Goal: Download file/media

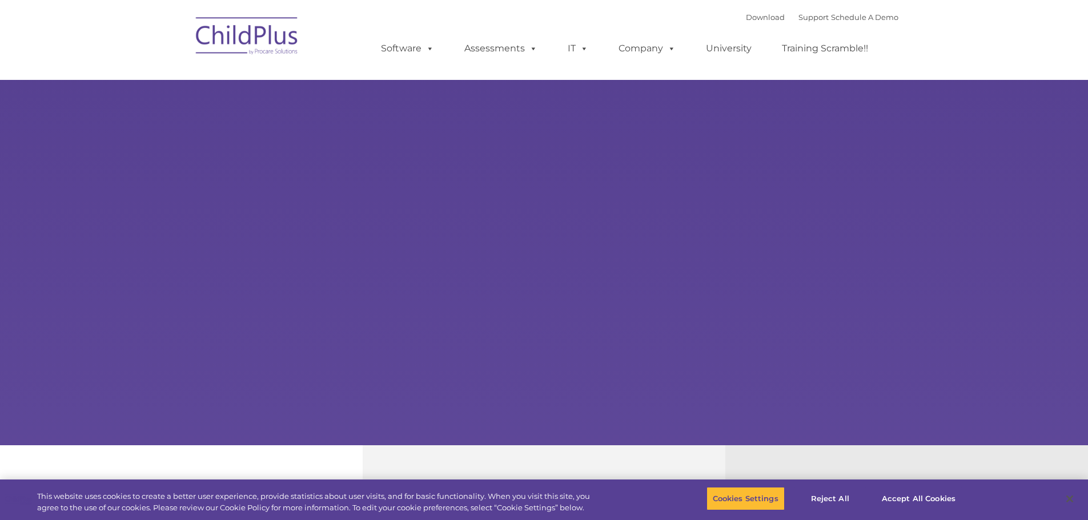
select select "MEDIUM"
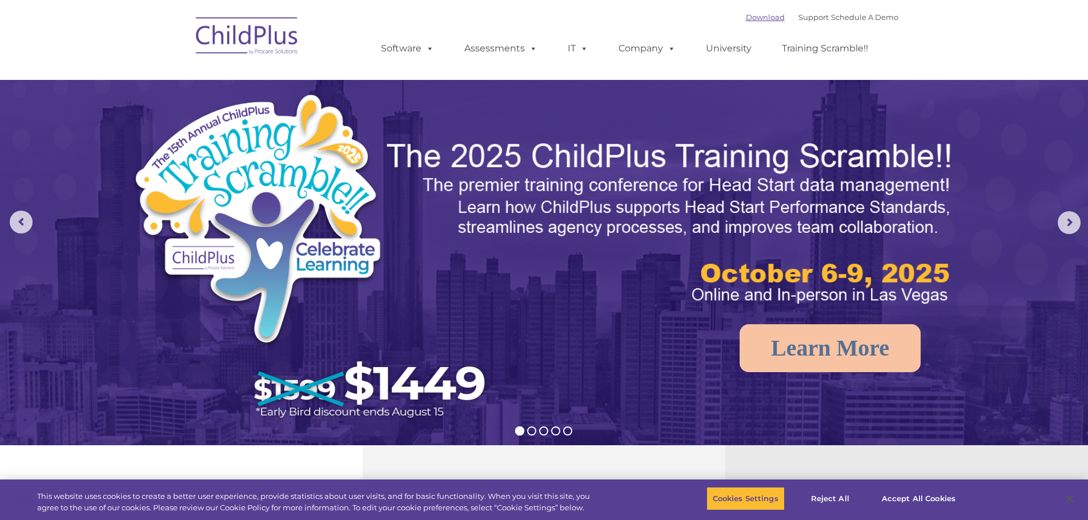
click at [746, 15] on link "Download" at bounding box center [765, 17] width 39 height 9
click at [1068, 215] on rs-arrow at bounding box center [1068, 222] width 23 height 23
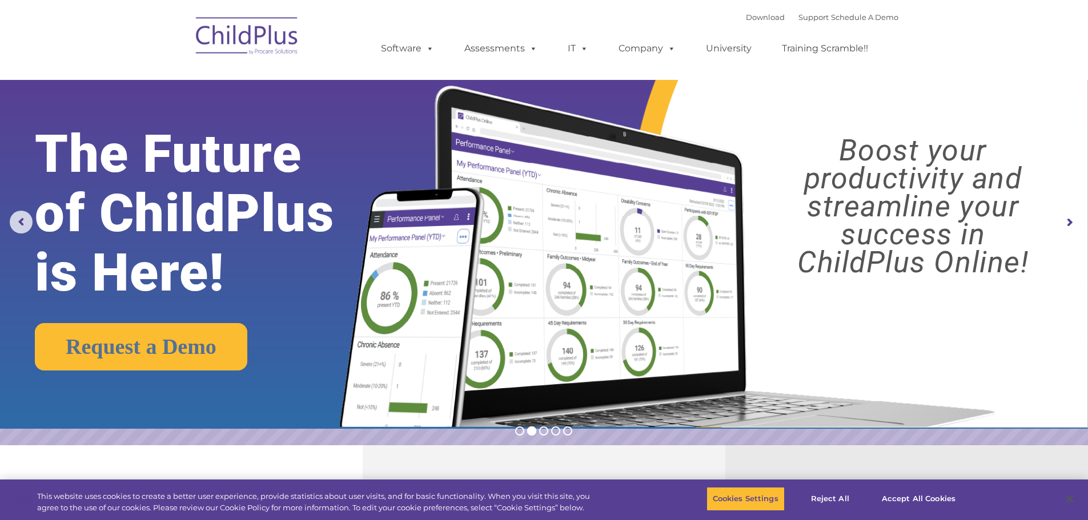
click at [1068, 215] on rs-arrow at bounding box center [1068, 222] width 23 height 23
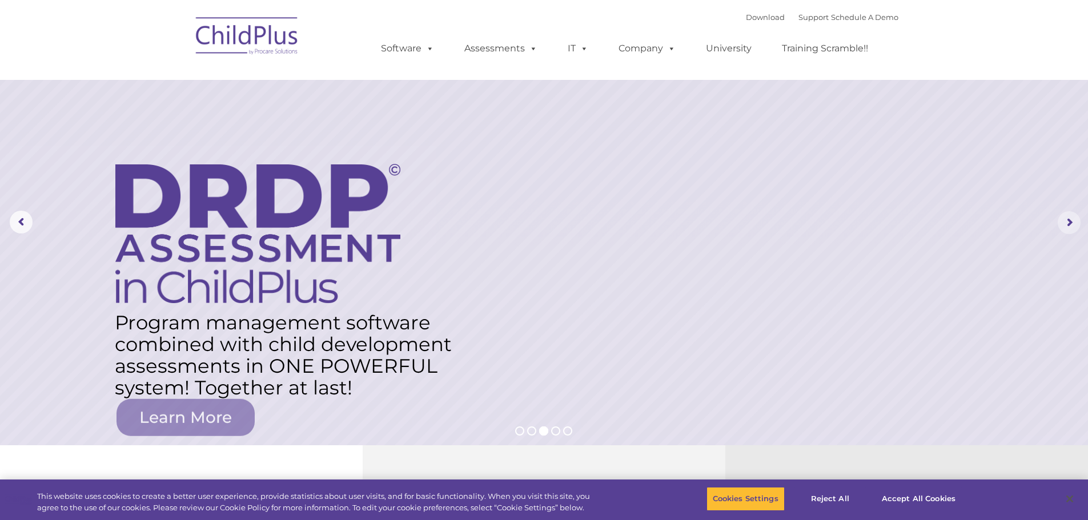
click at [1068, 215] on rs-arrow at bounding box center [1068, 222] width 23 height 23
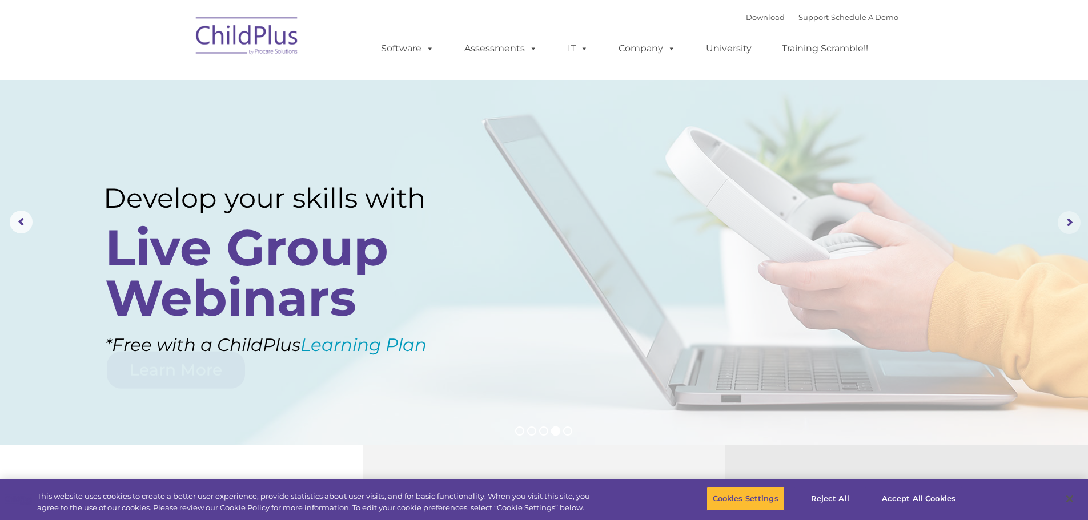
click at [1068, 215] on rs-arrow at bounding box center [1068, 222] width 23 height 23
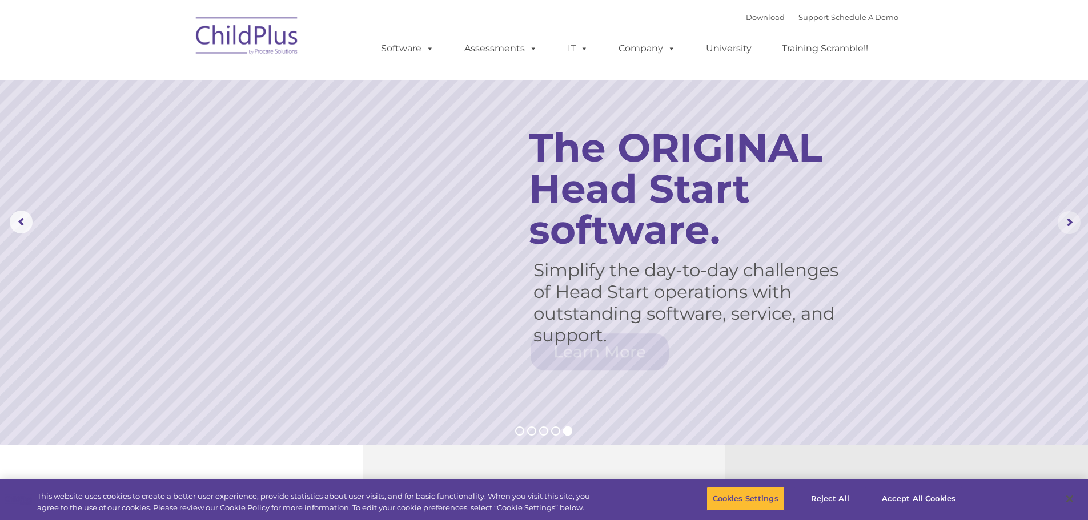
click at [1068, 215] on rs-arrow at bounding box center [1068, 222] width 23 height 23
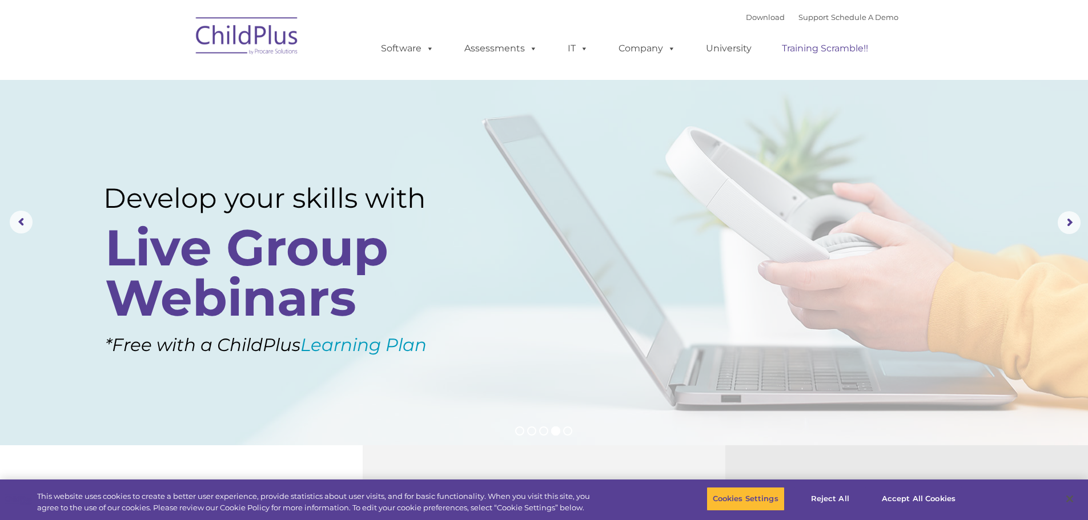
click at [836, 47] on link "Training Scramble!!" at bounding box center [824, 48] width 109 height 23
click at [835, 47] on link "Training Scramble!!" at bounding box center [824, 48] width 109 height 23
click at [805, 45] on link "Training Scramble!!" at bounding box center [824, 48] width 109 height 23
